Goal: Transaction & Acquisition: Book appointment/travel/reservation

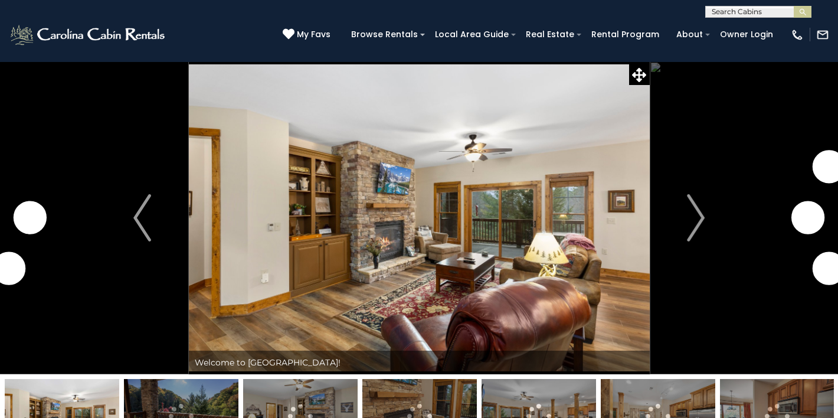
select select "*"
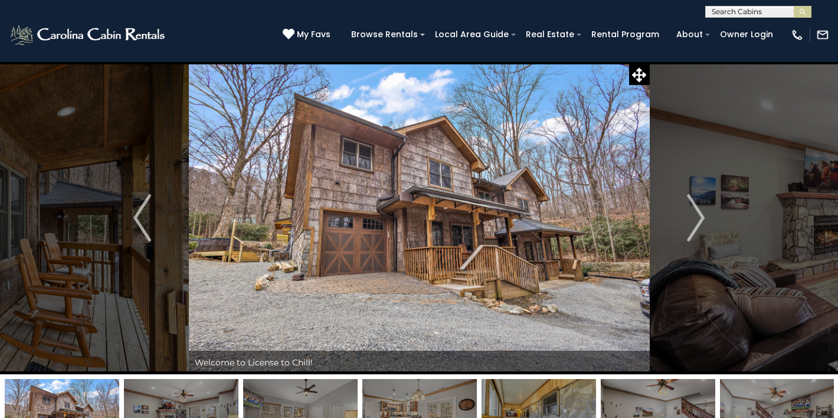
select select "*"
